Goal: Information Seeking & Learning: Learn about a topic

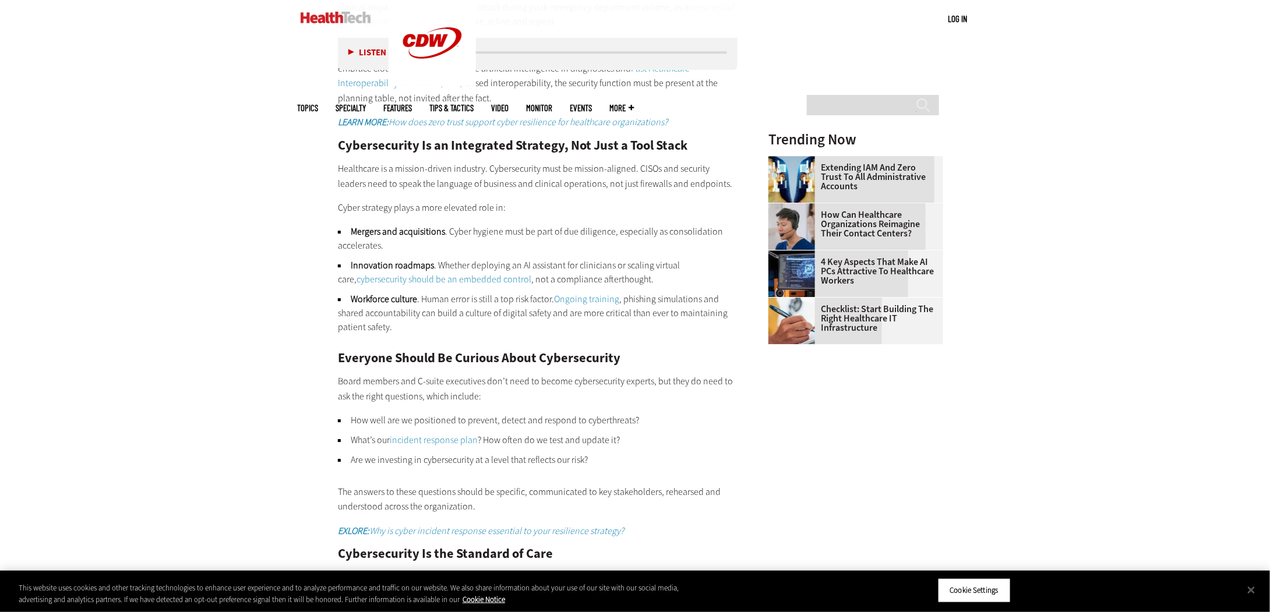
scroll to position [1690, 0]
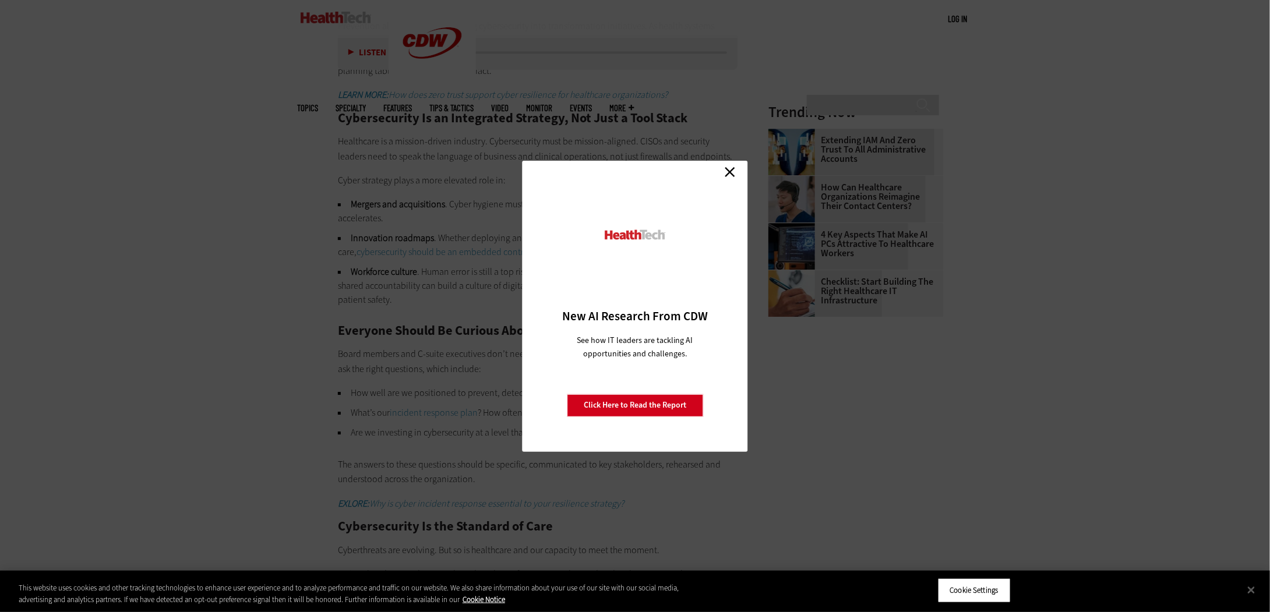
click at [727, 168] on link "Close" at bounding box center [729, 172] width 17 height 17
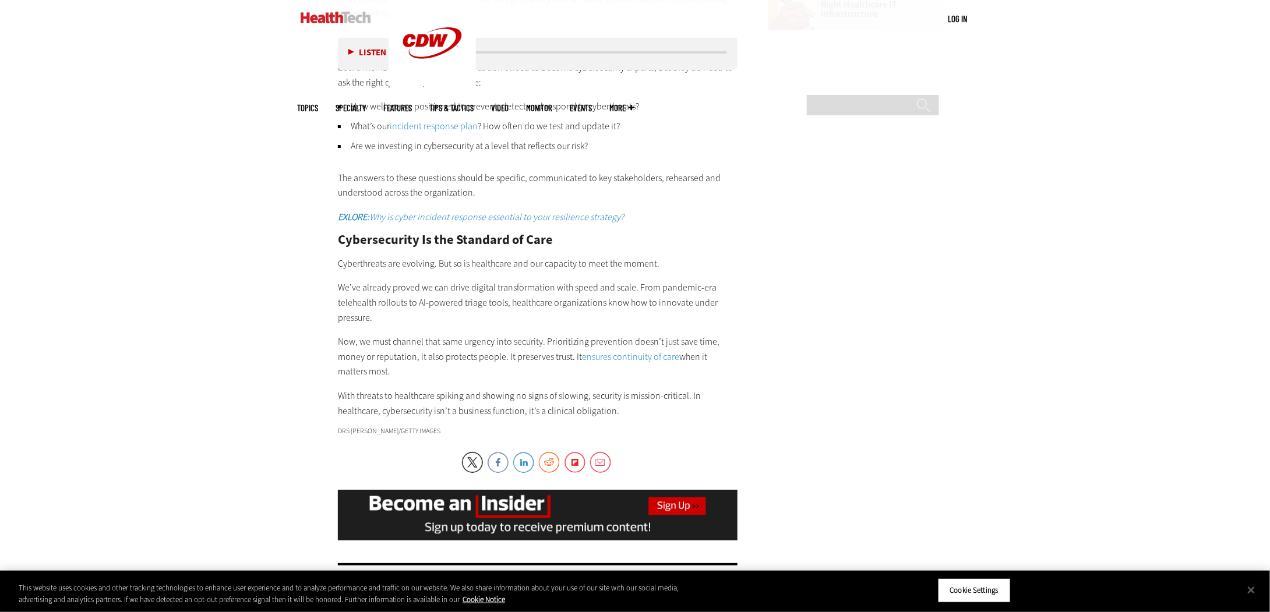
scroll to position [1981, 0]
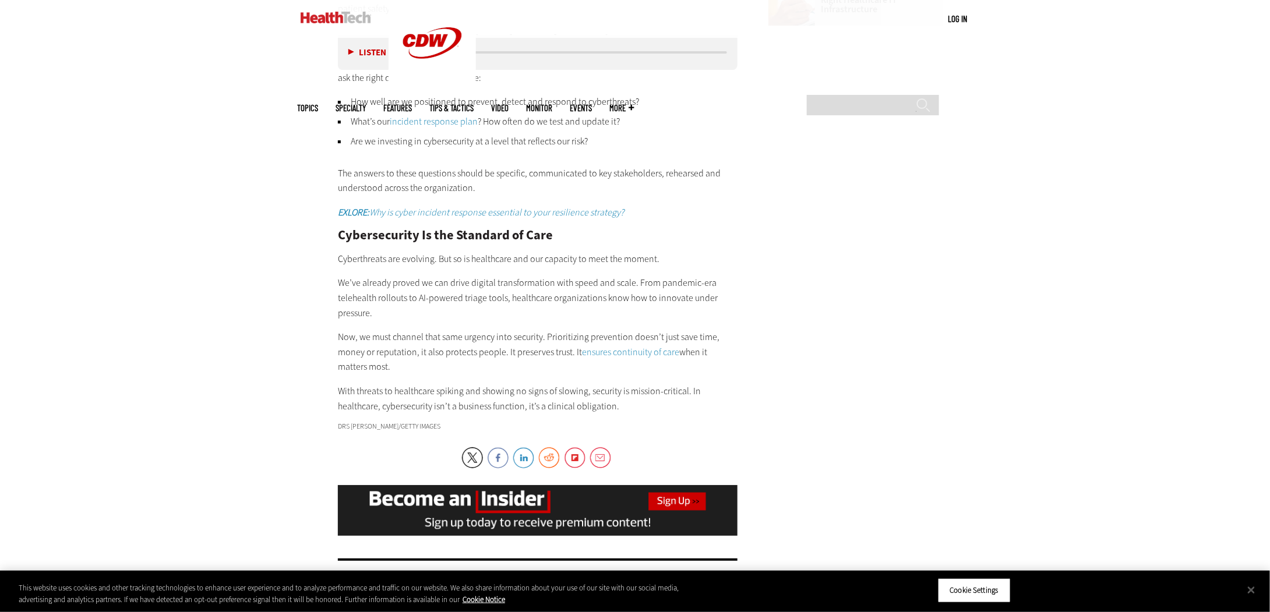
click at [714, 229] on h2 "Cybersecurity Is the Standard of Care" at bounding box center [538, 235] width 400 height 13
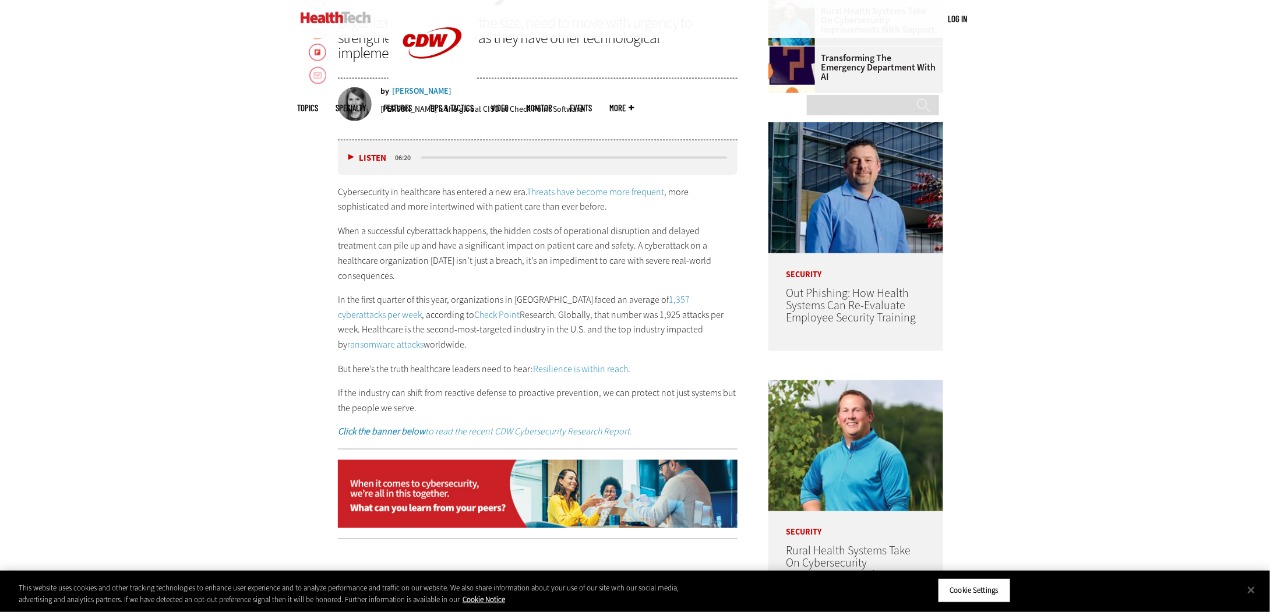
scroll to position [874, 0]
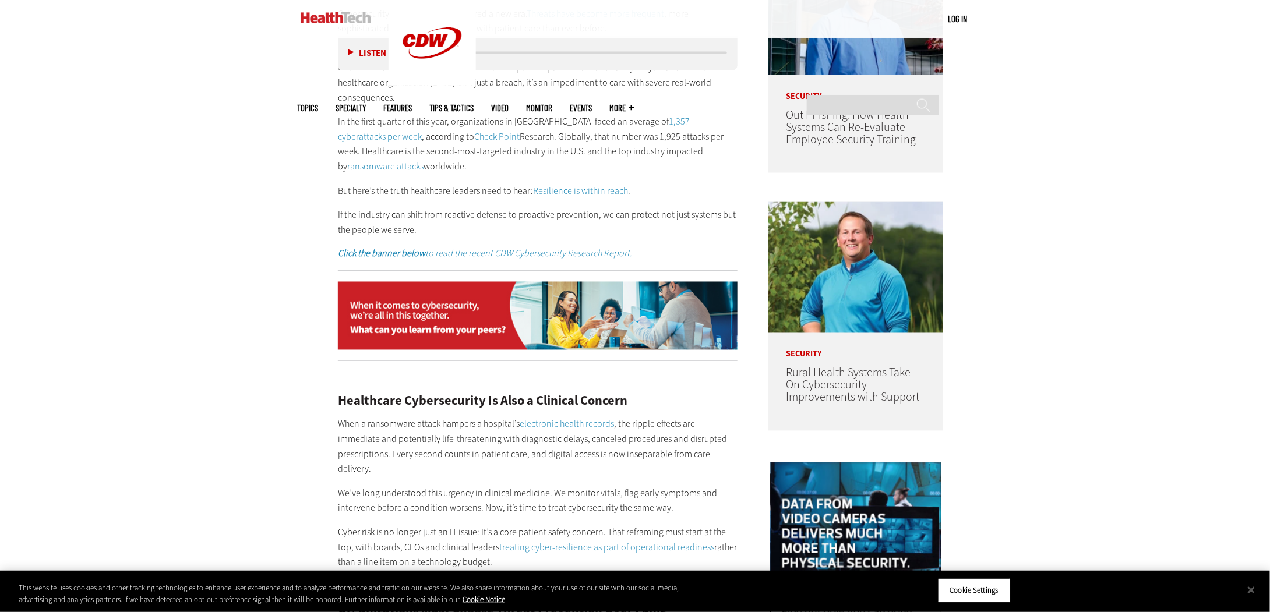
click at [508, 137] on p "In the first quarter of this year, organizations in North America faced an aver…" at bounding box center [538, 143] width 400 height 59
drag, startPoint x: 500, startPoint y: 133, endPoint x: 469, endPoint y: 136, distance: 31.1
click at [474, 135] on p "In the first quarter of this year, organizations in North America faced an aver…" at bounding box center [538, 143] width 400 height 59
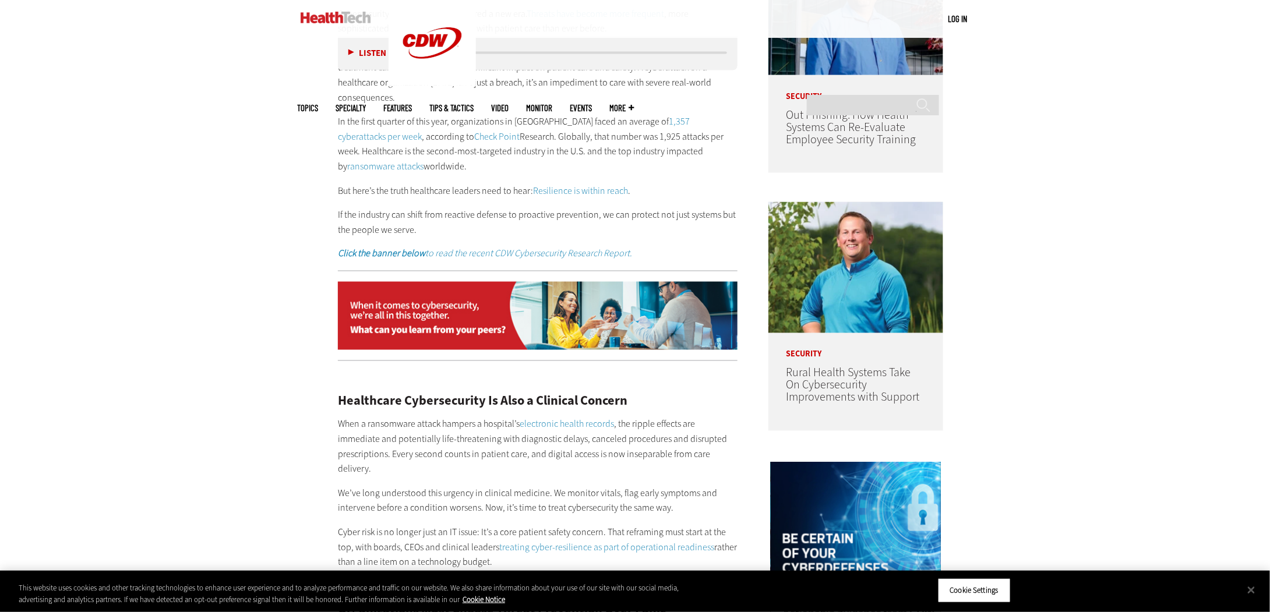
click at [423, 114] on p "In the first quarter of this year, organizations in North America faced an aver…" at bounding box center [538, 143] width 400 height 59
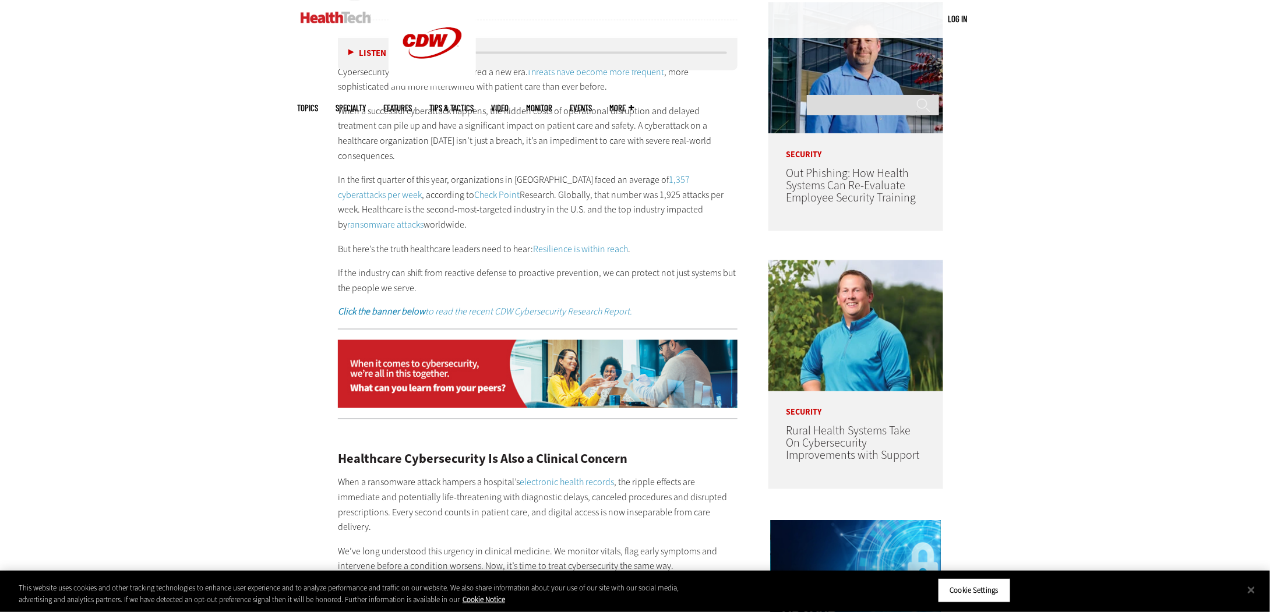
click at [390, 140] on p "When a successful cyberattack happens, the hidden costs of operational disrupti…" at bounding box center [538, 133] width 400 height 59
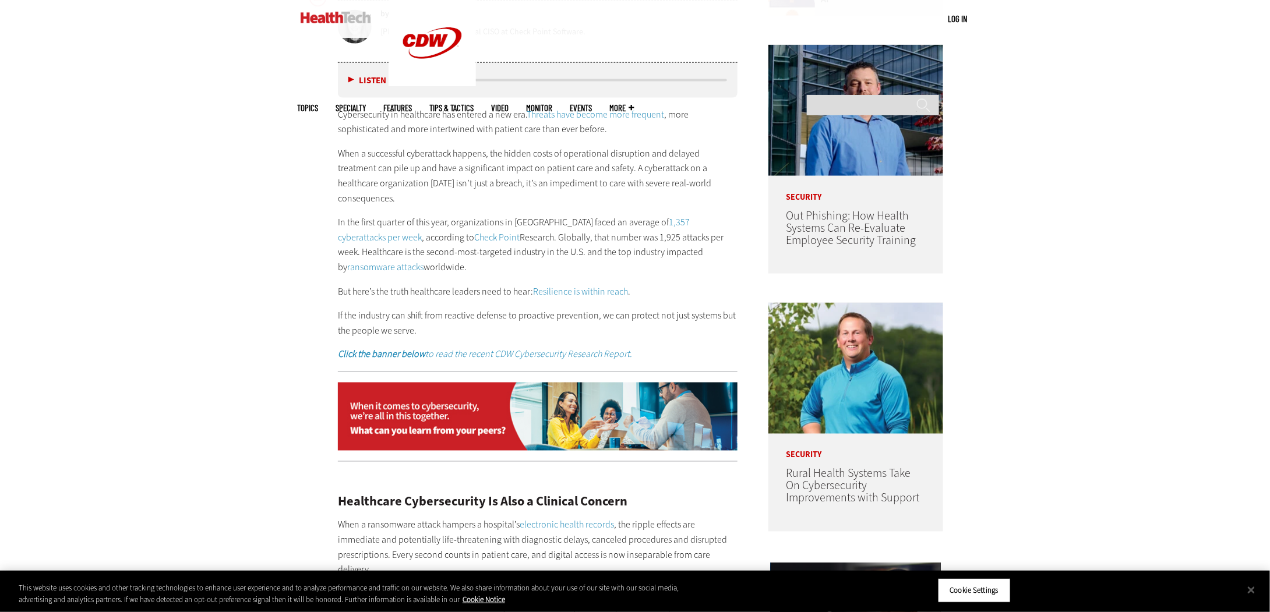
scroll to position [758, 0]
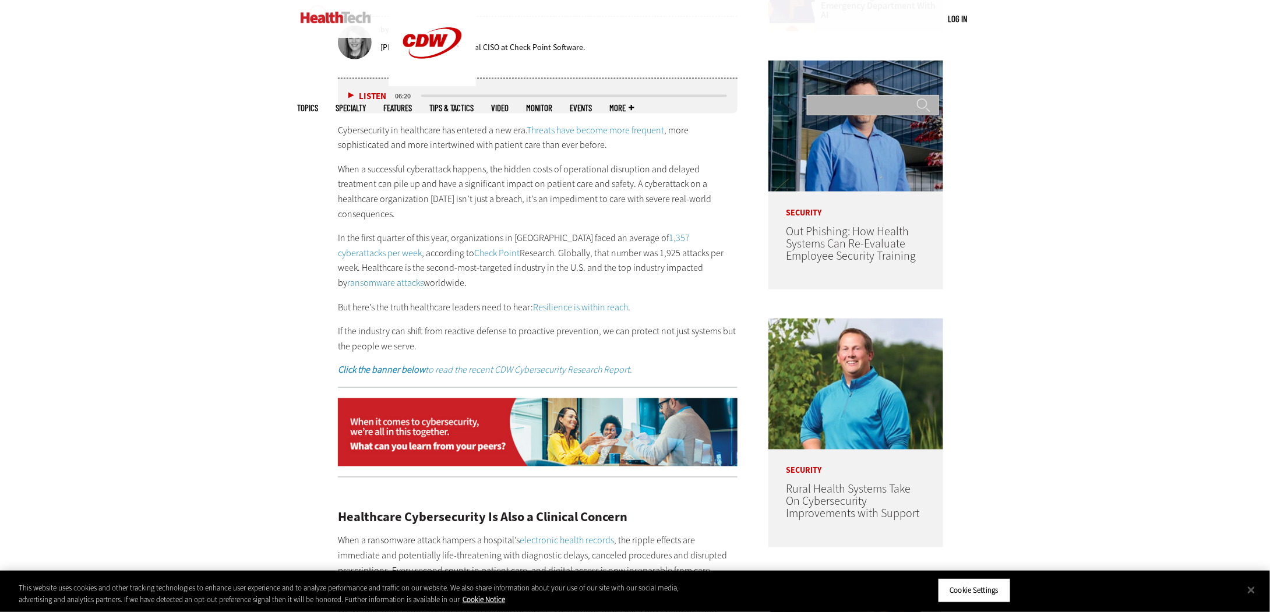
click at [840, 95] on input "Search" at bounding box center [873, 105] width 132 height 20
paste input "*********"
type input "*********"
click at [917, 98] on input "******" at bounding box center [924, 109] width 14 height 23
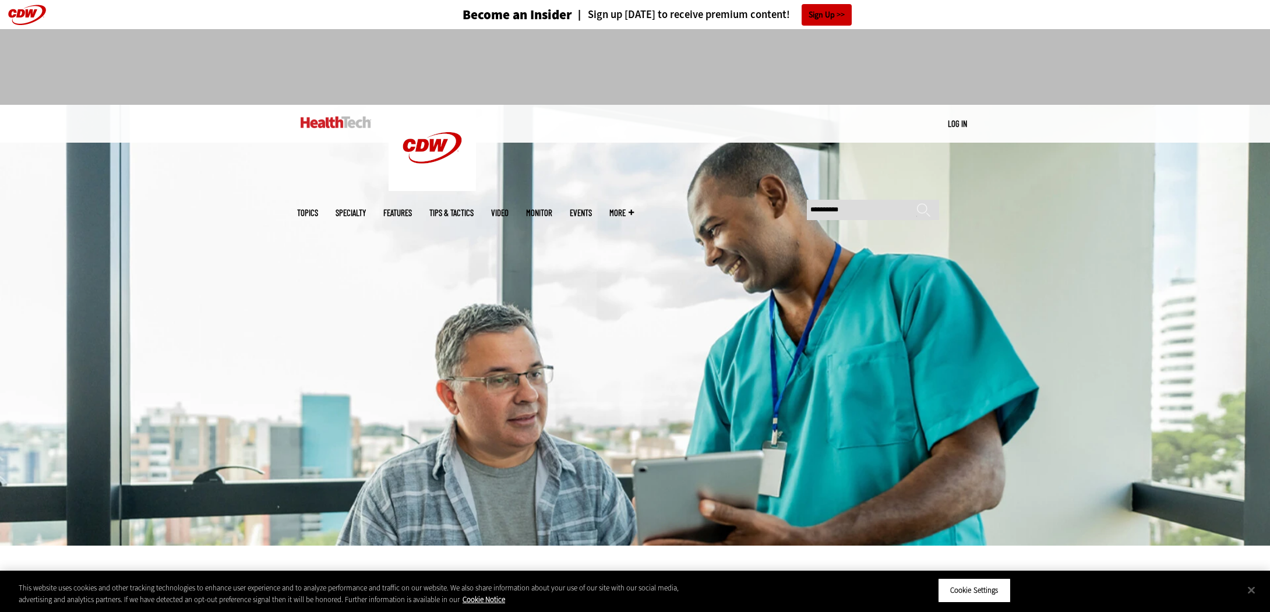
scroll to position [758, 0]
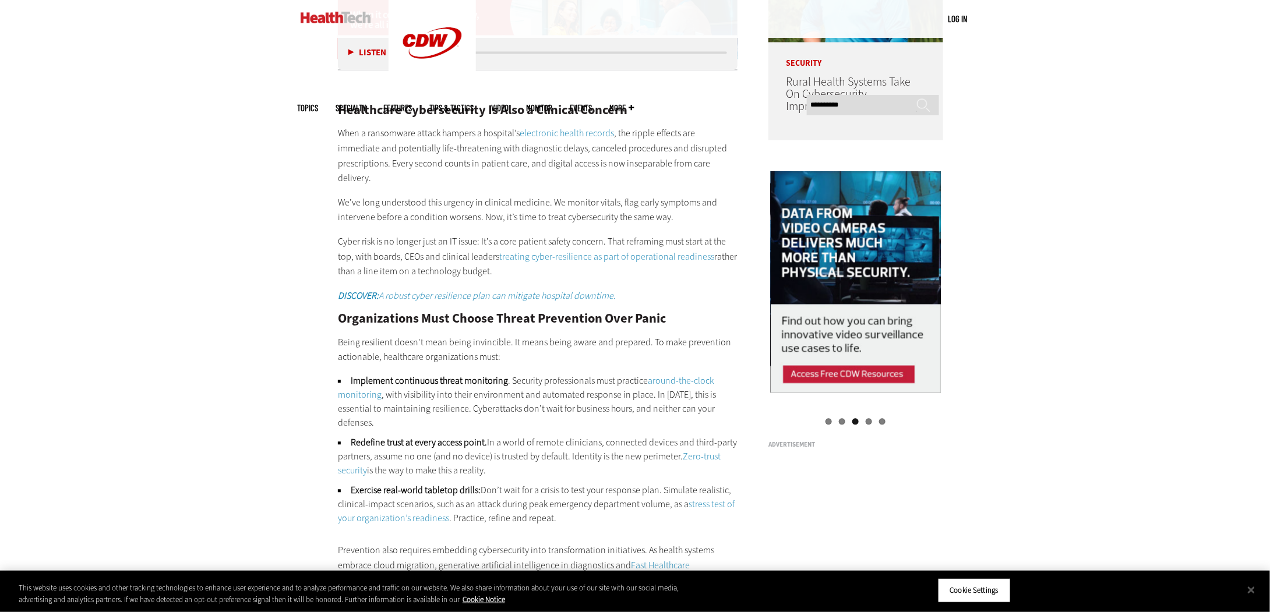
scroll to position [1224, 0]
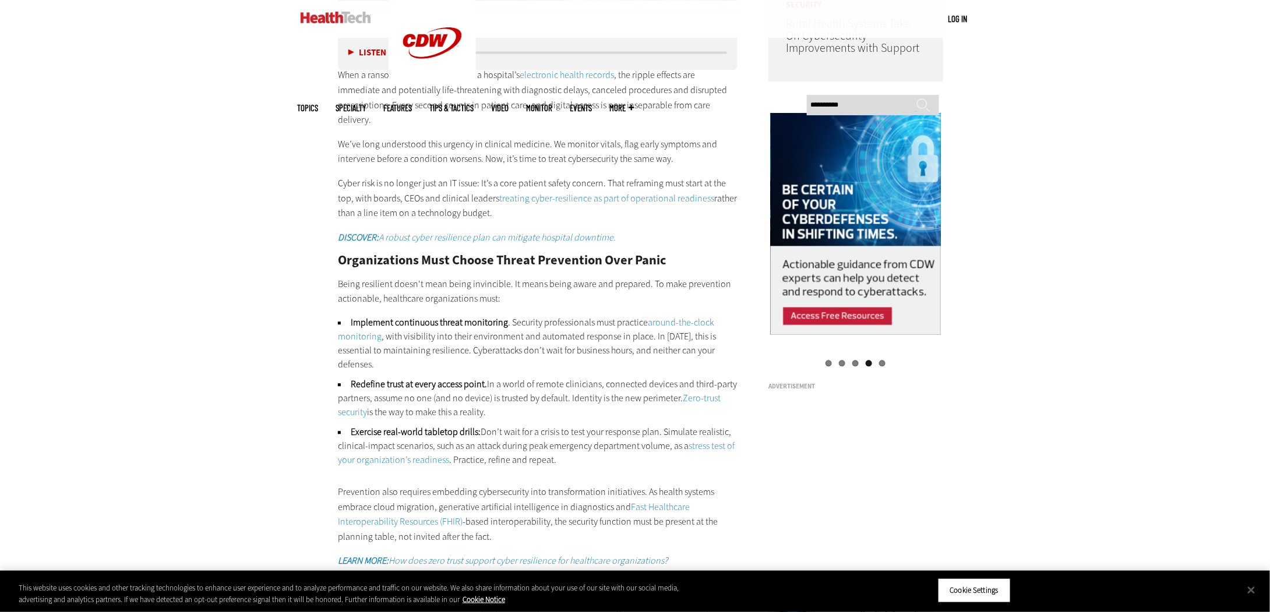
click at [1056, 223] on div "Become an Insider Sign up [DATE] to receive premium content! Sign Up MENU Log i…" at bounding box center [635, 381] width 1270 height 3211
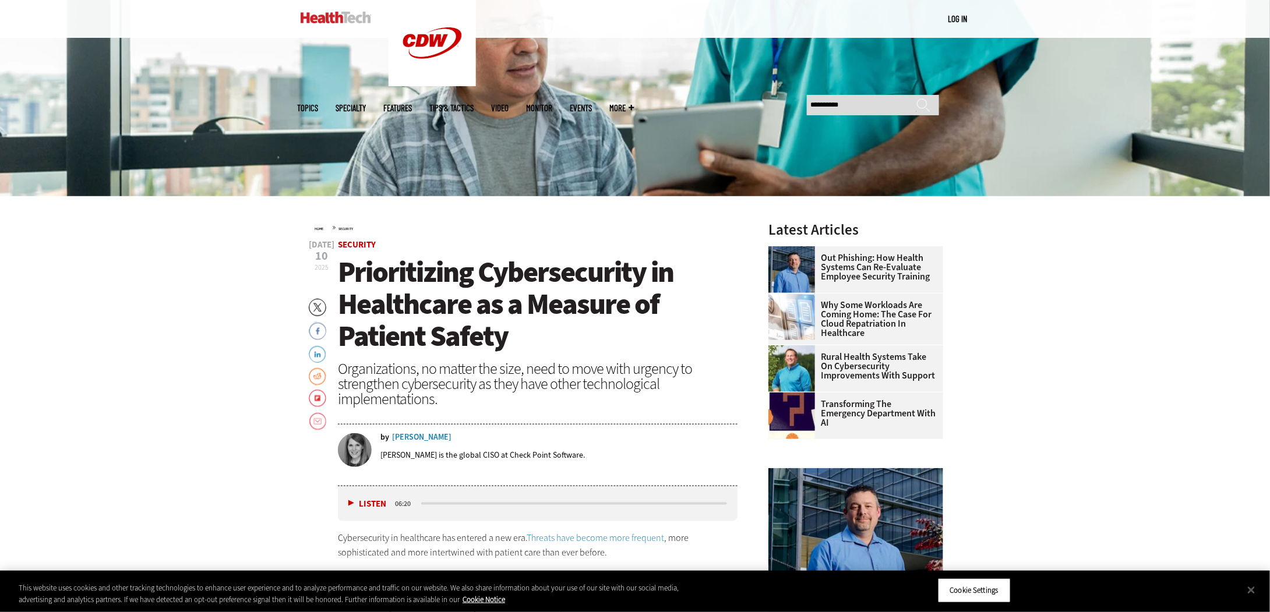
scroll to position [0, 0]
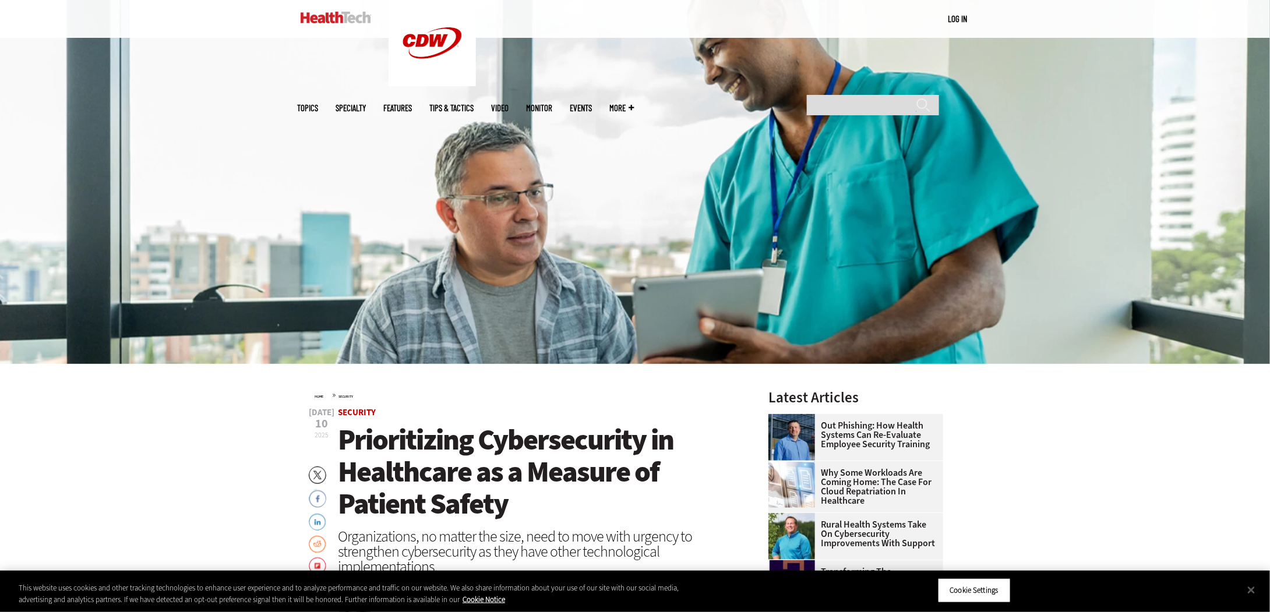
scroll to position [350, 0]
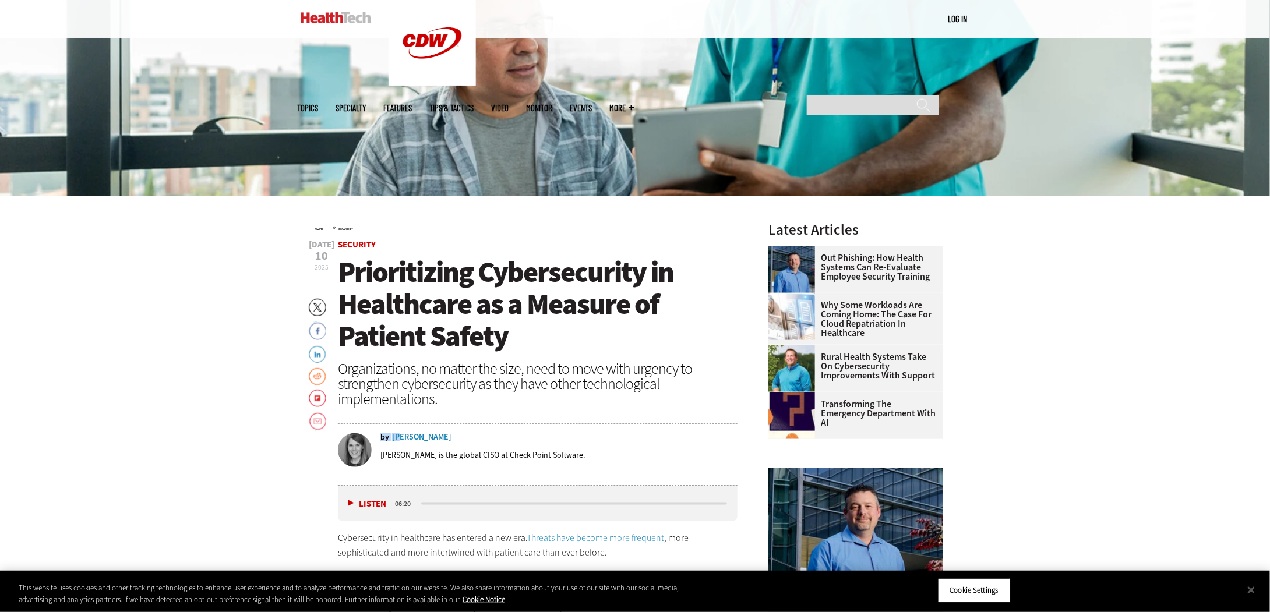
drag, startPoint x: 441, startPoint y: 438, endPoint x: 401, endPoint y: 439, distance: 39.1
click at [399, 438] on div "by Cindi Carter" at bounding box center [559, 438] width 357 height 8
drag, startPoint x: 437, startPoint y: 436, endPoint x: 444, endPoint y: 456, distance: 21.6
click at [432, 440] on div "by Cindi Carter" at bounding box center [559, 438] width 357 height 8
copy div "by Cindi Carter"
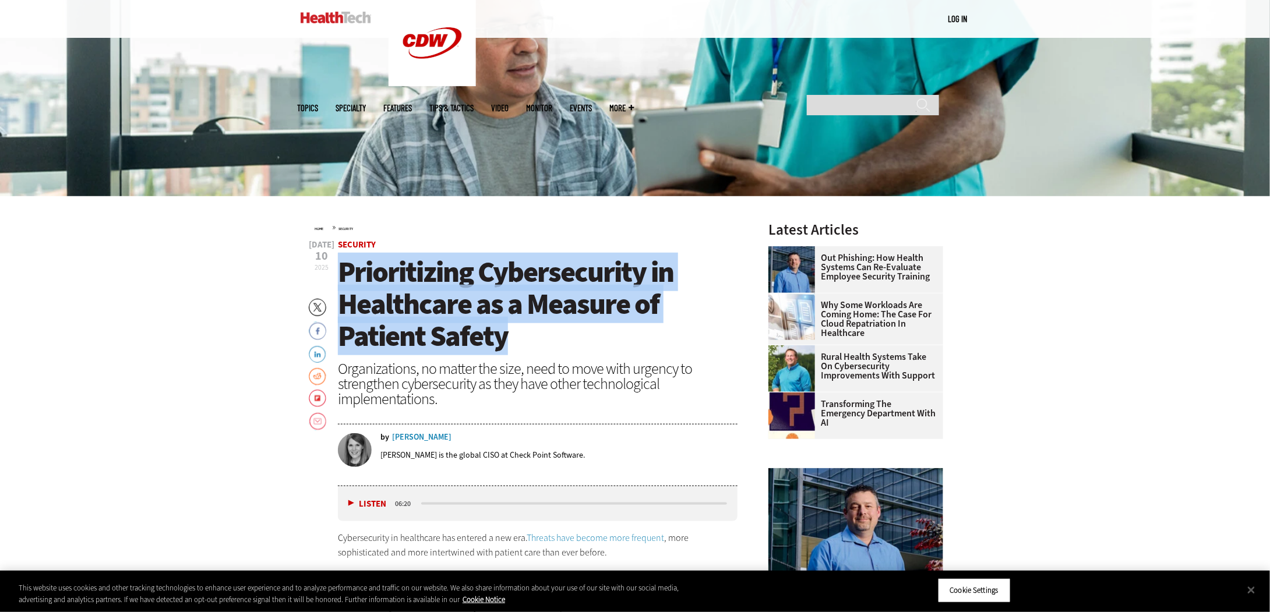
drag, startPoint x: 515, startPoint y: 338, endPoint x: 332, endPoint y: 274, distance: 193.9
copy span "Prioritizing Cybersecurity in Healthcare as a Measure of Patient Safety"
